Goal: Navigation & Orientation: Find specific page/section

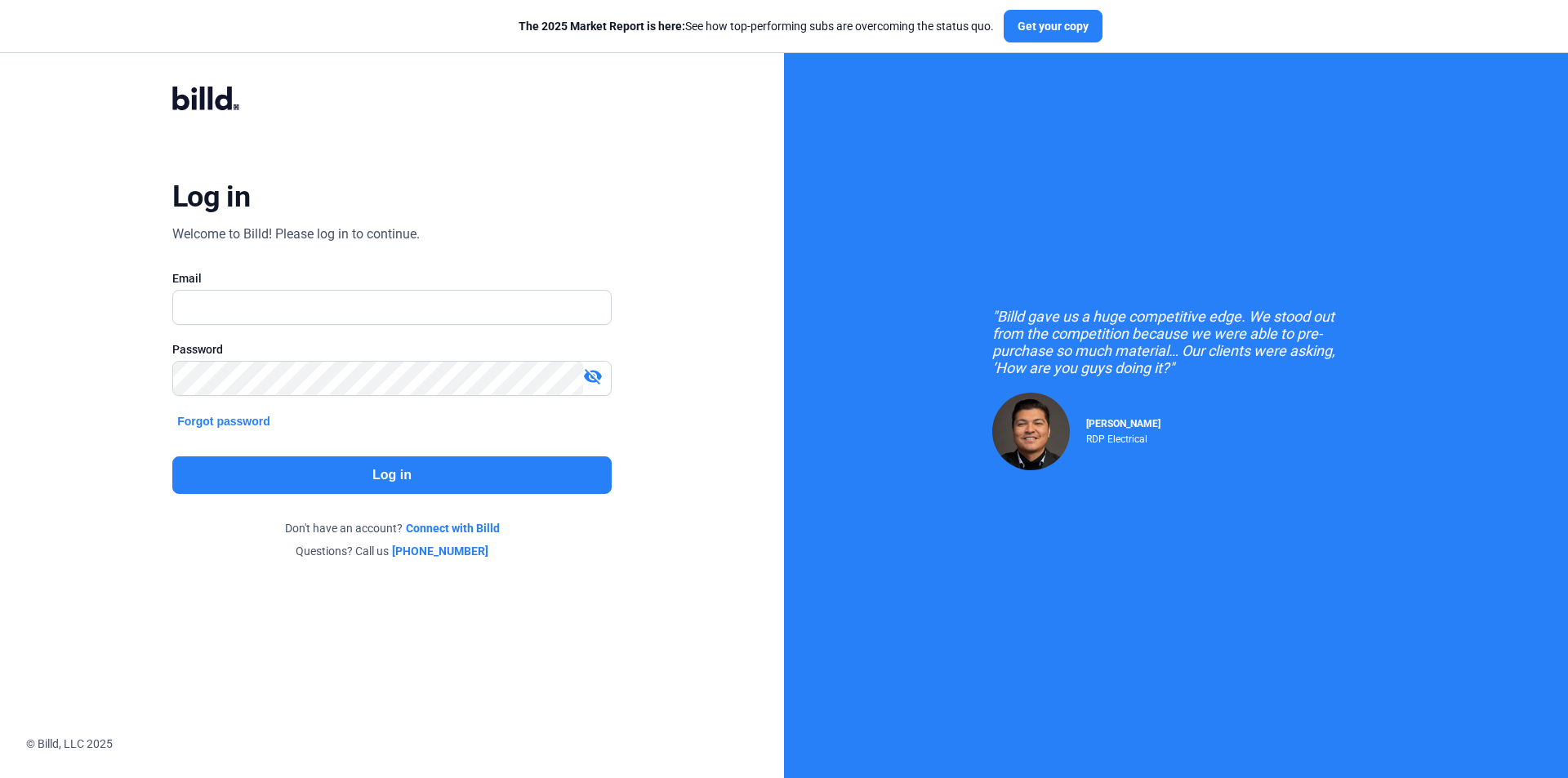
click at [424, 325] on div at bounding box center [392, 332] width 439 height 16
click at [432, 308] on input "text" at bounding box center [392, 307] width 438 height 33
type input "[PERSON_NAME][EMAIL_ADDRESS][DOMAIN_NAME]"
